Goal: Obtain resource: Obtain resource

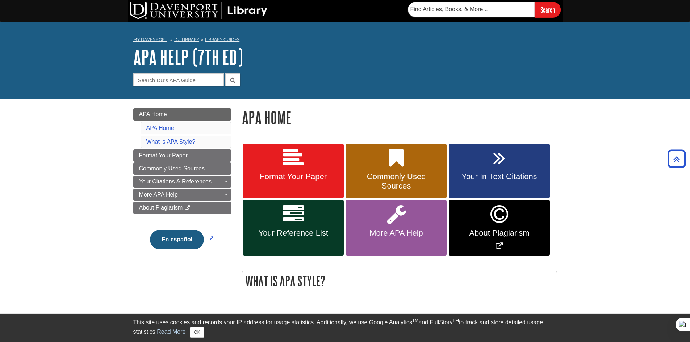
click at [296, 148] on icon at bounding box center [293, 158] width 21 height 21
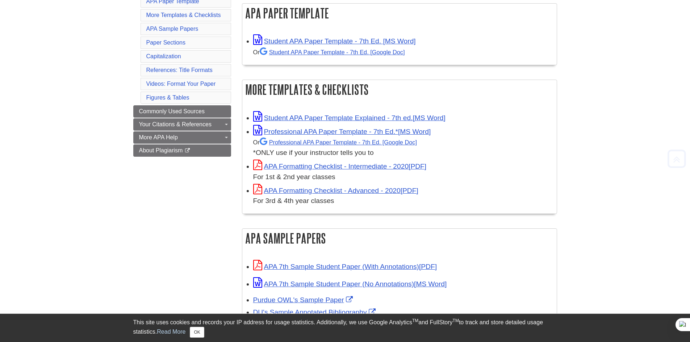
scroll to position [145, 0]
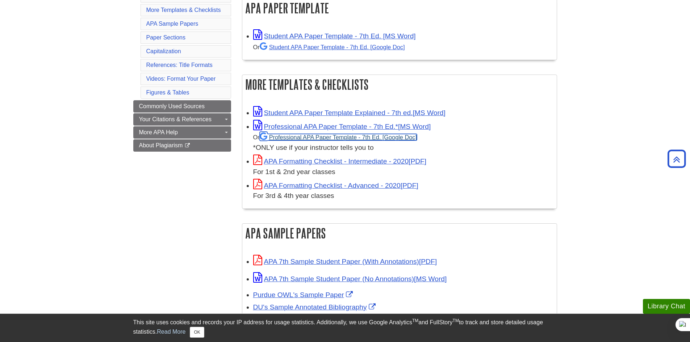
click at [316, 136] on link "Professional APA Paper Template - 7th Ed." at bounding box center [338, 137] width 157 height 7
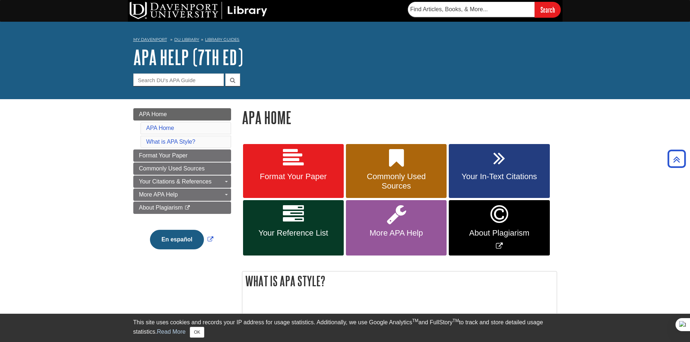
scroll to position [143, 0]
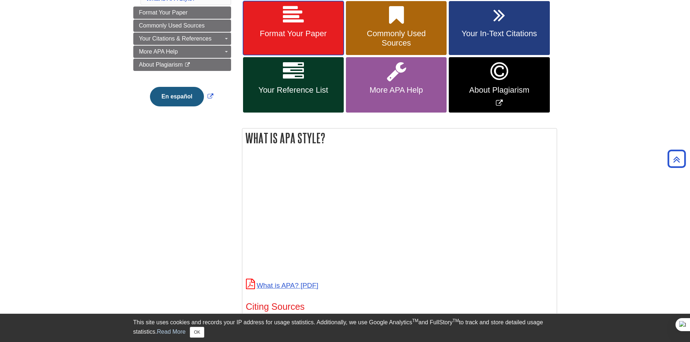
click at [289, 30] on span "Format Your Paper" at bounding box center [293, 33] width 90 height 9
